Goal: Information Seeking & Learning: Learn about a topic

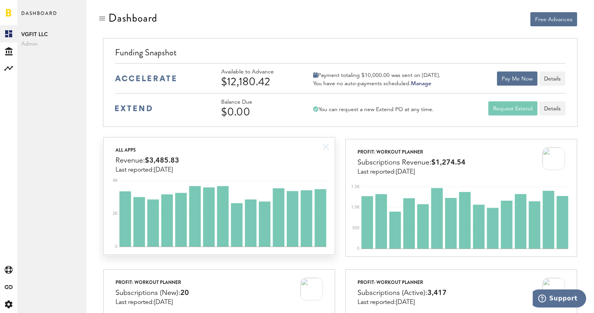
click at [281, 167] on div "All apps Revenue: $3,485.83 Last reported: [DATE]" at bounding box center [219, 156] width 231 height 36
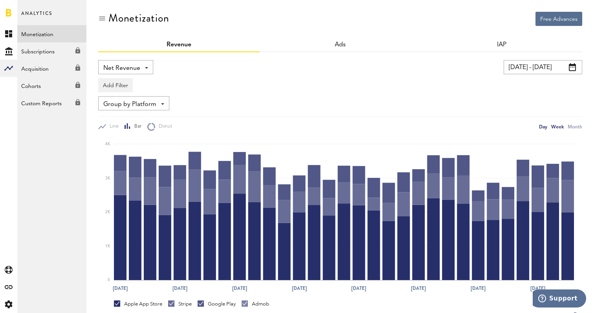
click at [559, 125] on div "Week" at bounding box center [557, 127] width 13 height 8
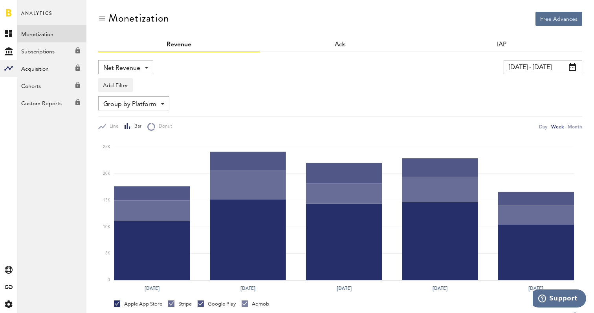
click at [535, 67] on input "[DATE] - [DATE]" at bounding box center [543, 67] width 79 height 14
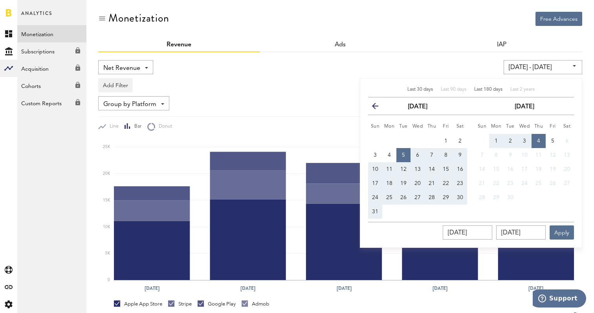
click at [486, 87] on div "Last 180 days" at bounding box center [488, 89] width 28 height 7
type input "[DATE] - [DATE]"
type input "[DATE]"
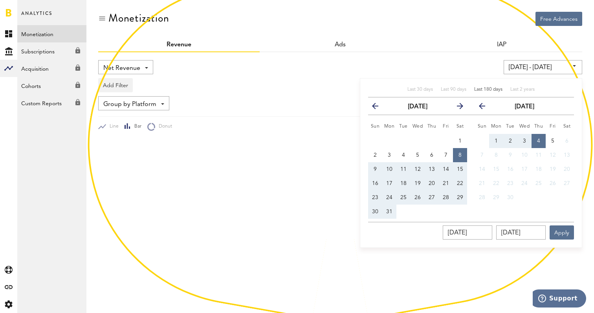
click at [470, 66] on div "[DATE] - [DATE] Last 30 days Last 90 days Last 180 days Last 2 years previous […" at bounding box center [455, 67] width 254 height 14
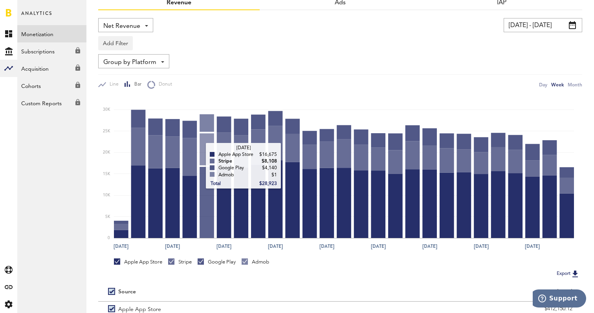
scroll to position [44, 0]
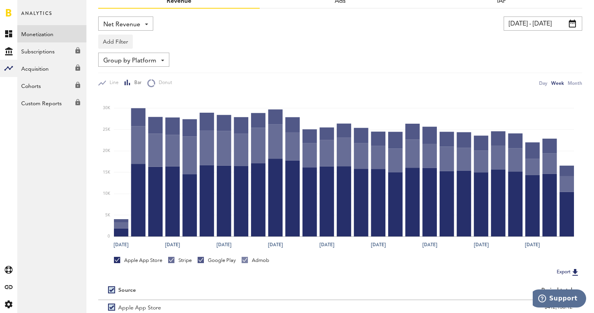
click at [186, 267] on div "Stripe" at bounding box center [180, 262] width 24 height 10
click at [189, 263] on div "Stripe" at bounding box center [180, 260] width 24 height 7
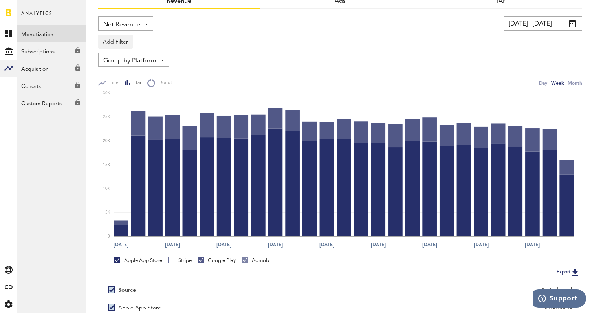
click at [220, 262] on div "Google Play" at bounding box center [217, 260] width 38 height 7
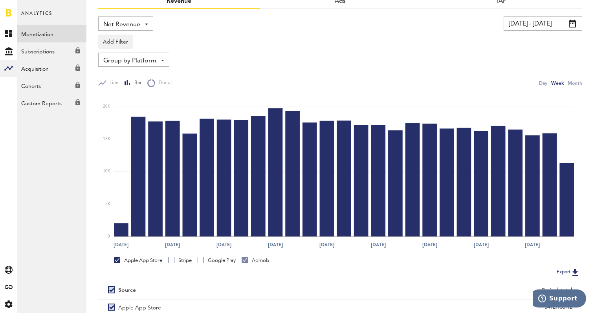
click at [252, 261] on div "Admob" at bounding box center [256, 260] width 28 height 7
click at [216, 260] on div "Google Play" at bounding box center [217, 260] width 38 height 7
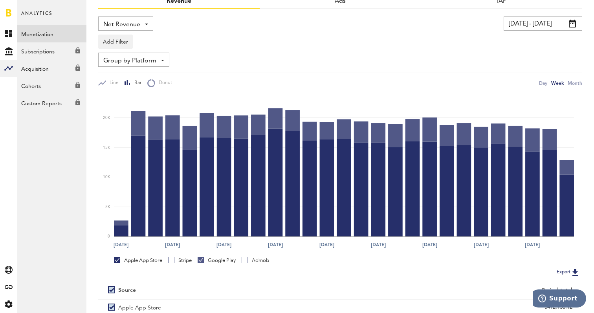
click at [158, 258] on div "Apple App Store" at bounding box center [138, 260] width 48 height 7
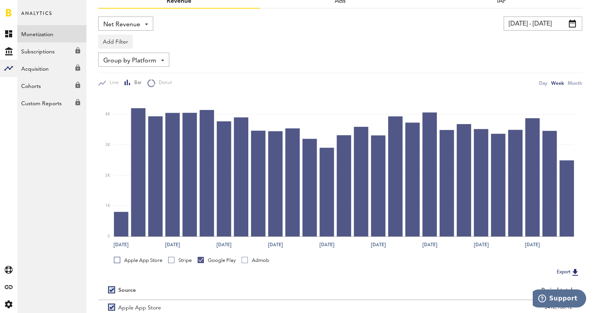
click at [169, 258] on div "Apple App Store Stripe Google Play Admob" at bounding box center [345, 262] width 463 height 10
click at [178, 260] on div "Stripe" at bounding box center [180, 260] width 24 height 7
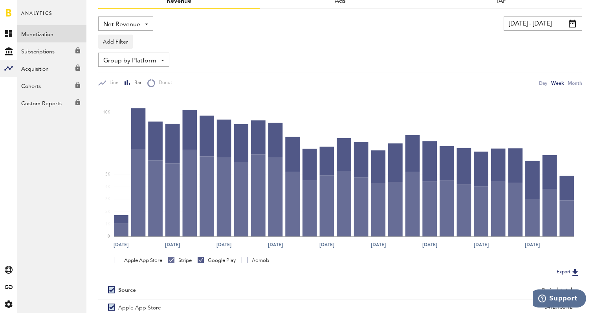
click at [211, 259] on div "Google Play" at bounding box center [217, 260] width 38 height 7
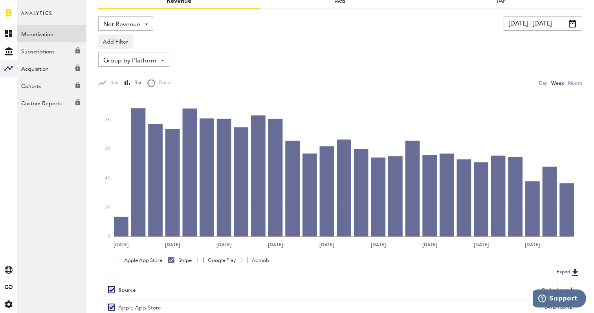
click at [7, 15] on link at bounding box center [9, 13] width 6 height 8
